Goal: Contribute content

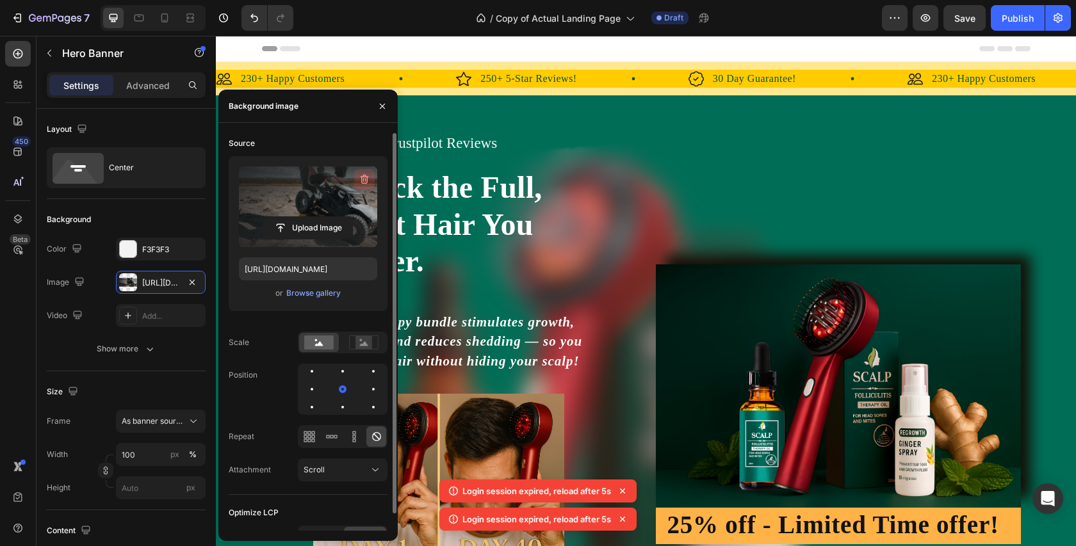
scroll to position [631, 0]
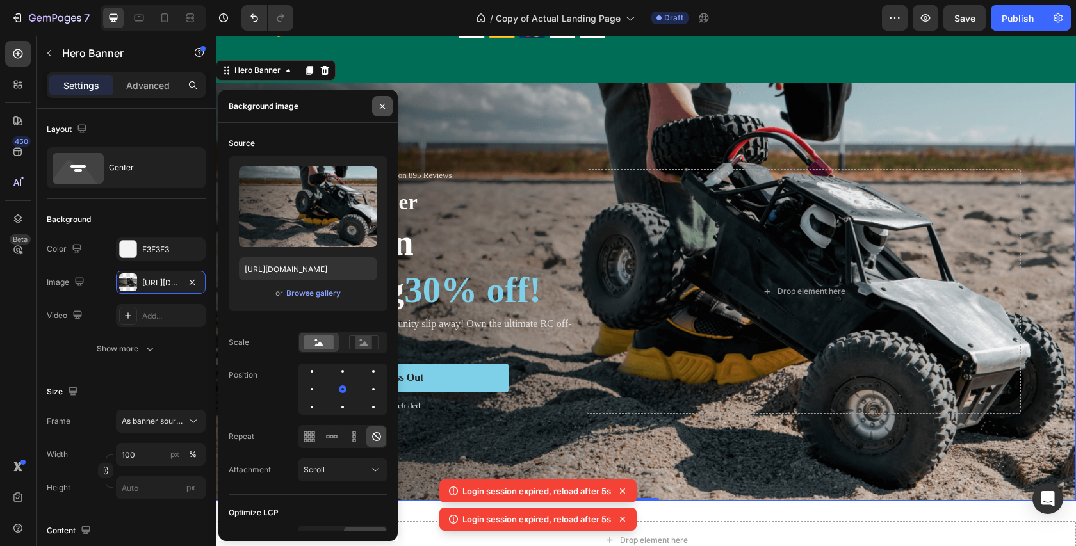
click at [377, 102] on icon "button" at bounding box center [382, 106] width 10 height 10
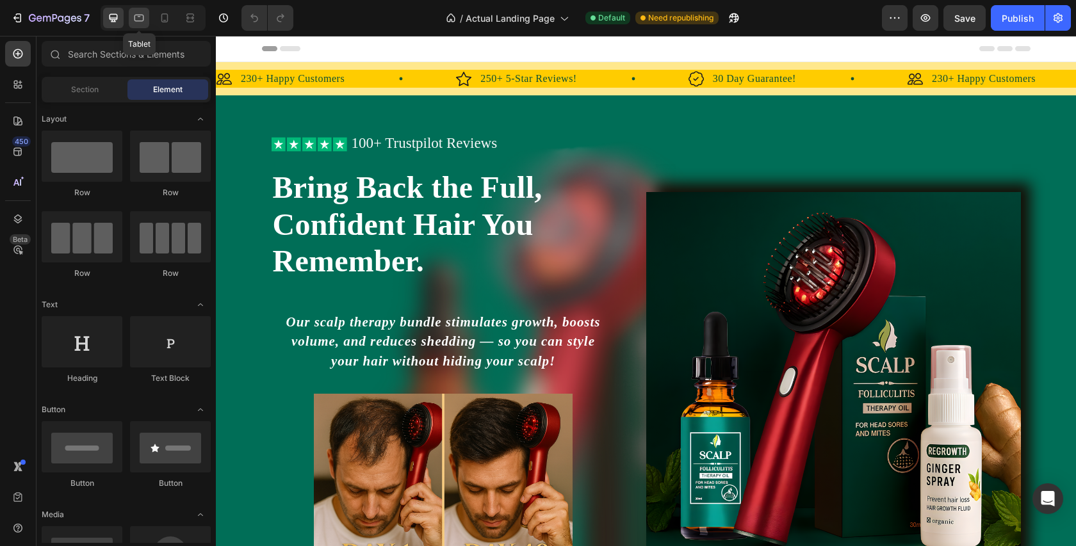
click at [142, 14] on icon at bounding box center [139, 18] width 13 height 13
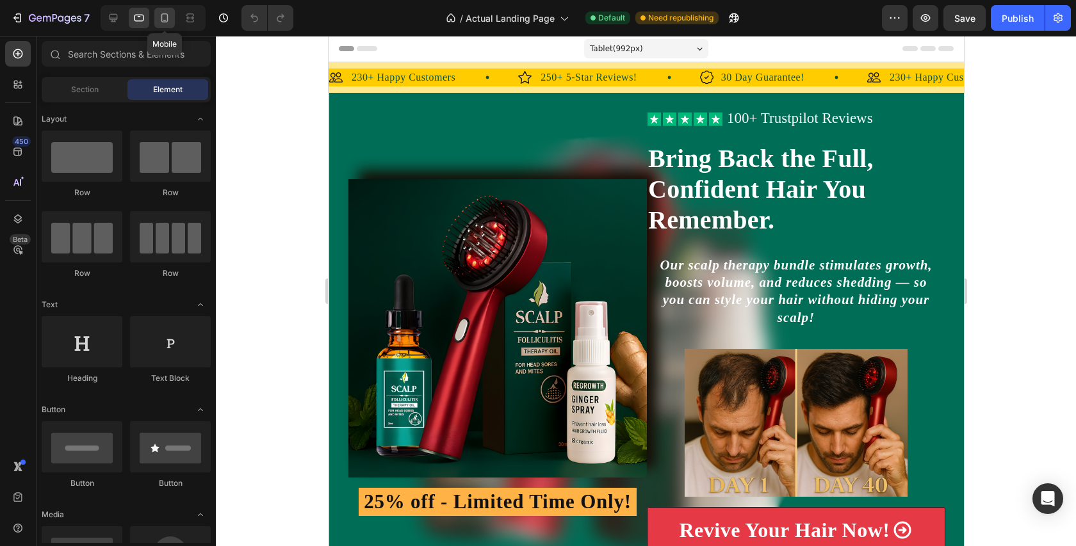
click at [163, 17] on icon at bounding box center [164, 18] width 13 height 13
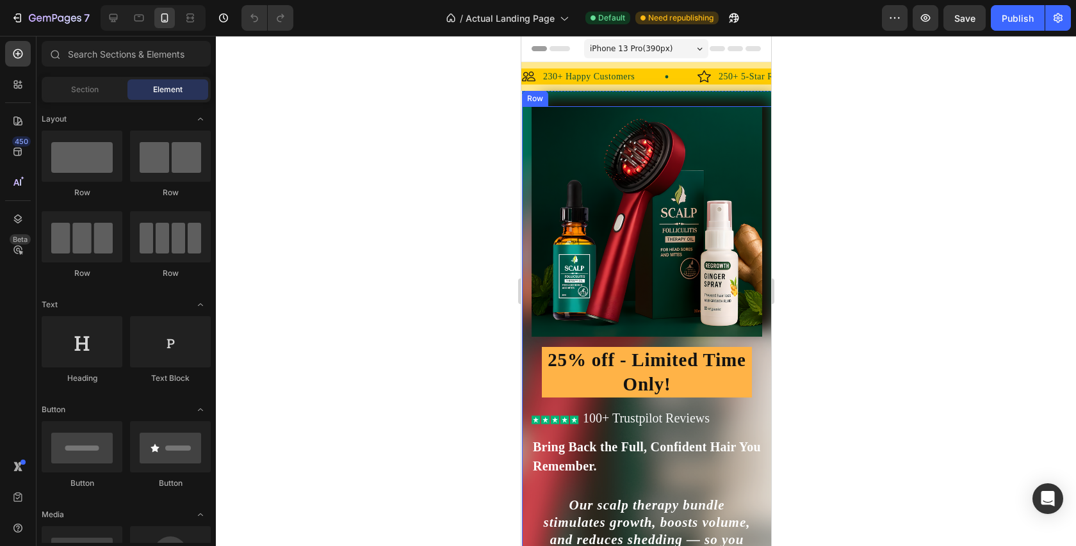
click at [521, 286] on div "Icon Icon Icon Icon Icon Icon List 100+ Trustpilot Reviews Text Block Row Icon …" at bounding box center [646, 453] width 250 height 695
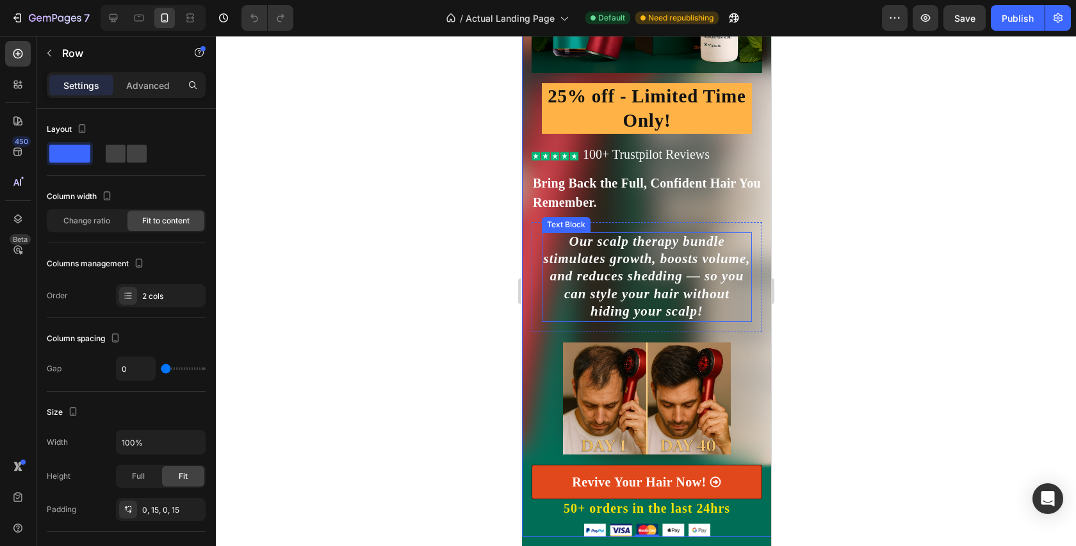
scroll to position [416, 0]
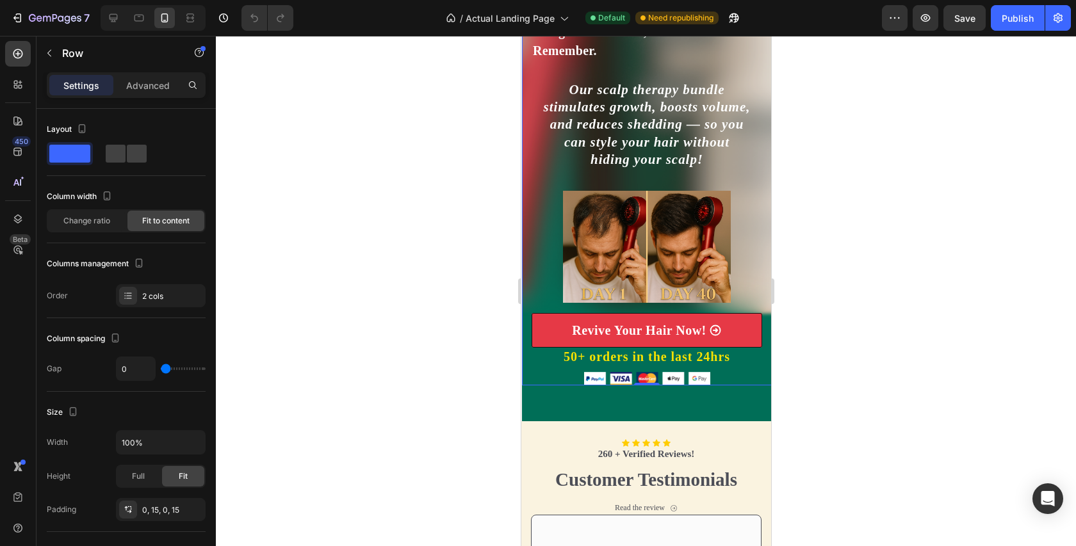
click at [102, 17] on div at bounding box center [153, 18] width 105 height 26
click at [109, 18] on icon at bounding box center [113, 18] width 8 height 8
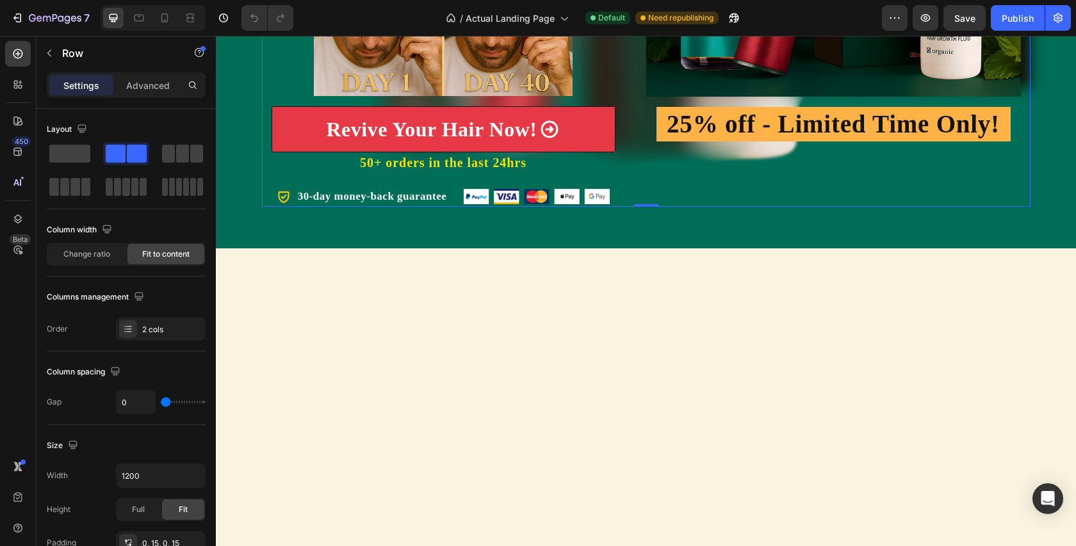
scroll to position [26, 0]
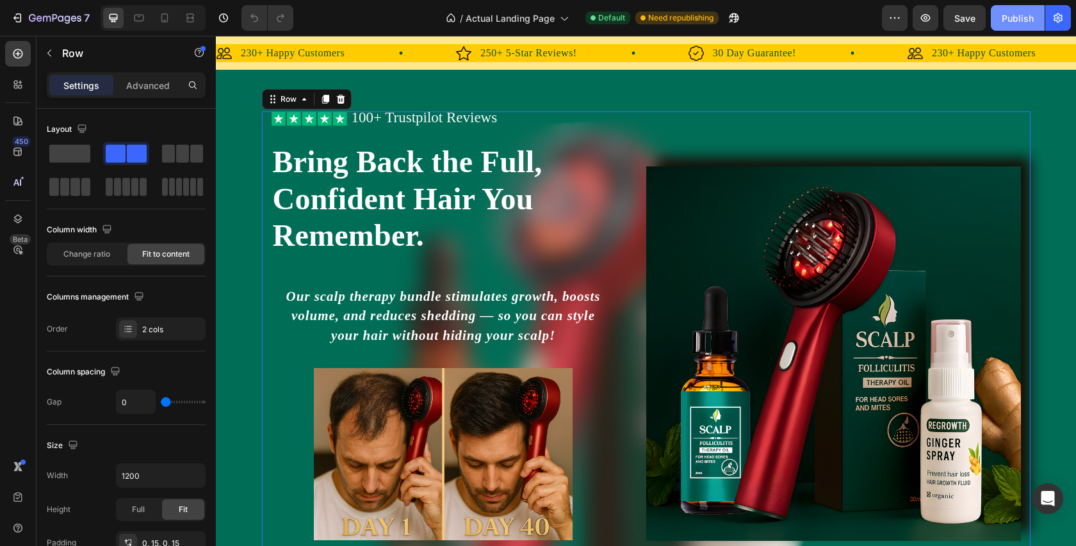
click at [1000, 21] on button "Publish" at bounding box center [1018, 18] width 54 height 26
click at [170, 13] on icon at bounding box center [164, 18] width 13 height 13
type input "100%"
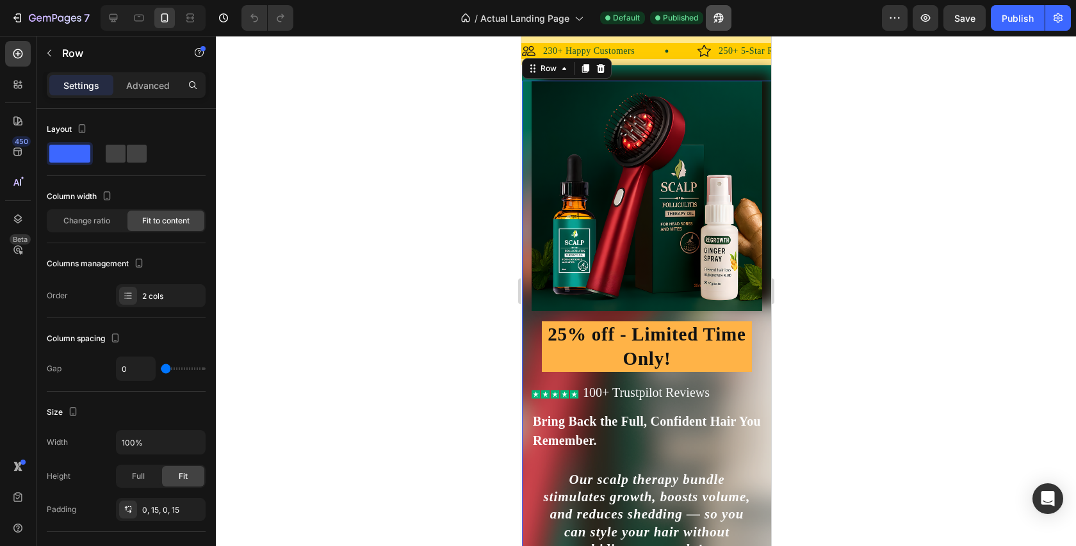
click at [718, 28] on button "button" at bounding box center [719, 18] width 26 height 26
click at [464, 310] on div at bounding box center [646, 291] width 860 height 510
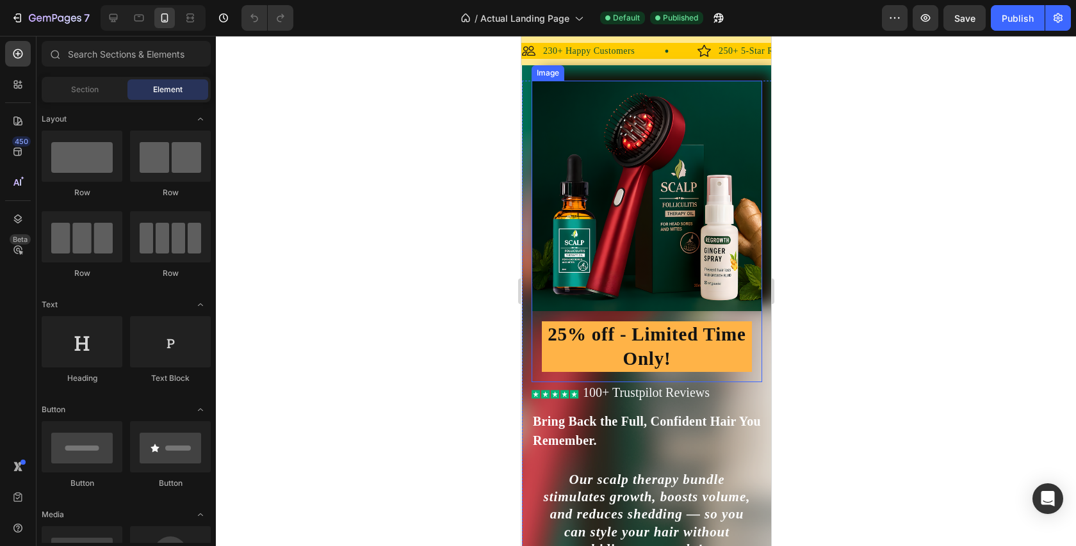
click at [658, 202] on img at bounding box center [646, 196] width 231 height 231
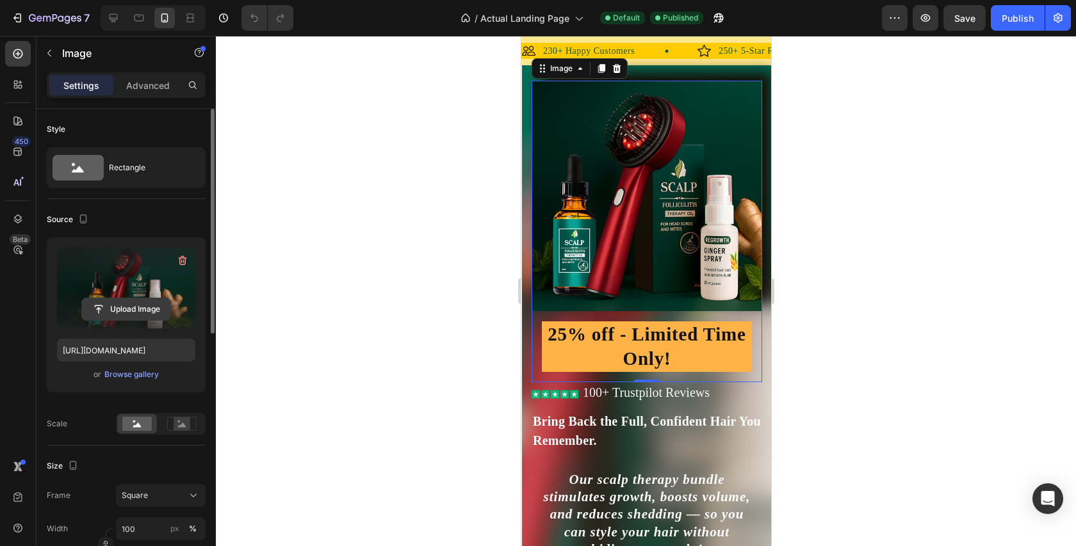
click at [138, 305] on input "file" at bounding box center [126, 309] width 88 height 22
click at [131, 307] on input "file" at bounding box center [126, 309] width 88 height 22
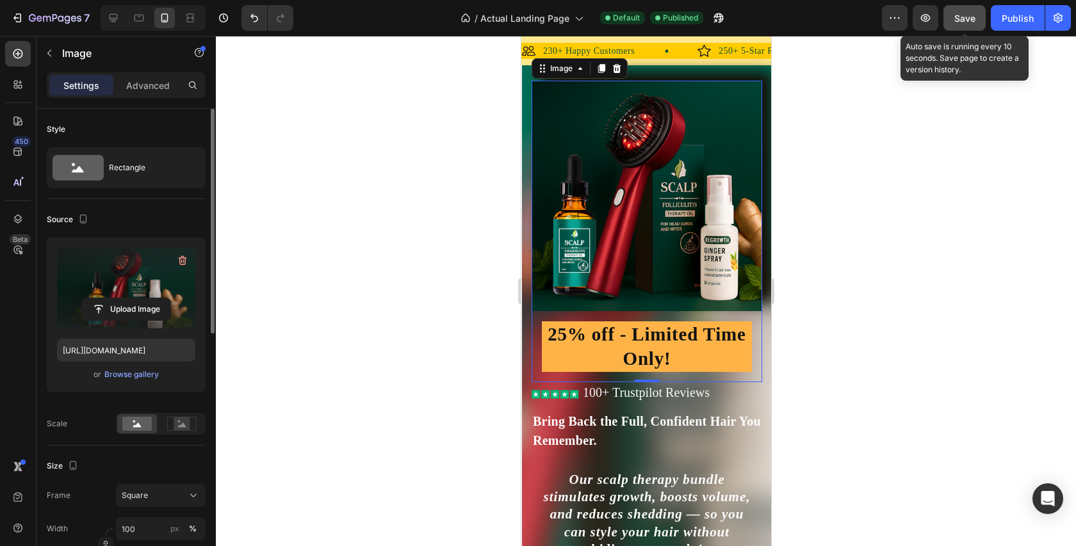
click at [964, 26] on button "Save" at bounding box center [964, 18] width 42 height 26
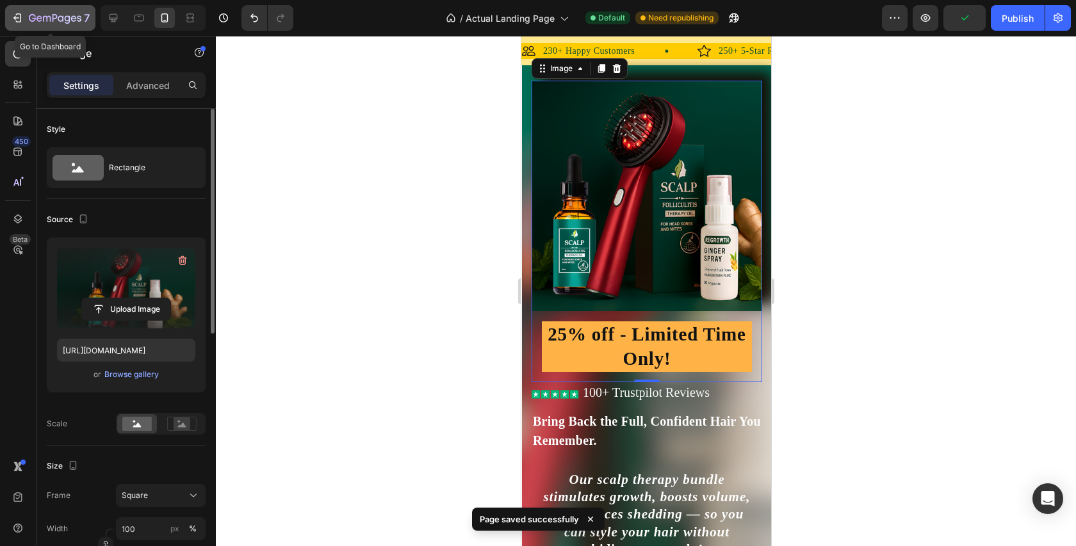
click at [84, 25] on p "7" at bounding box center [87, 17] width 6 height 15
